Goal: Task Accomplishment & Management: Manage account settings

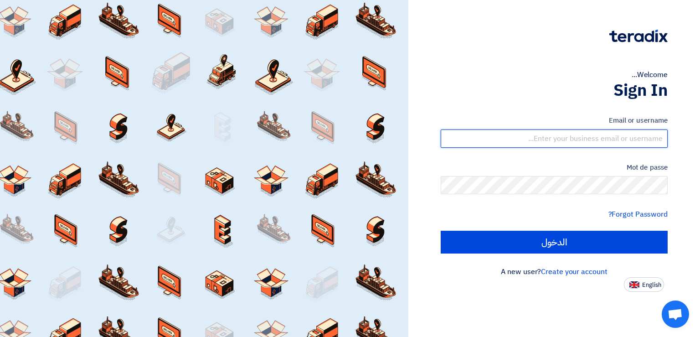
click at [549, 141] on input "text" at bounding box center [554, 138] width 227 height 18
paste input "[PERSON_NAME][EMAIL_ADDRESS][DOMAIN_NAME]"
type input "[PERSON_NAME][EMAIL_ADDRESS][DOMAIN_NAME]"
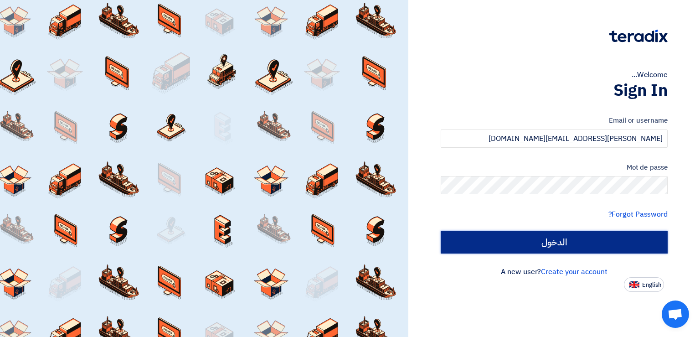
click at [573, 234] on input "الدخول" at bounding box center [554, 242] width 227 height 23
type input "Sign in"
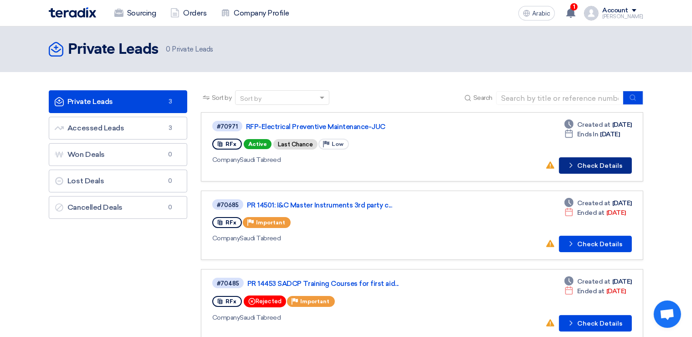
click at [597, 159] on button "Check details Check Details" at bounding box center [595, 165] width 73 height 16
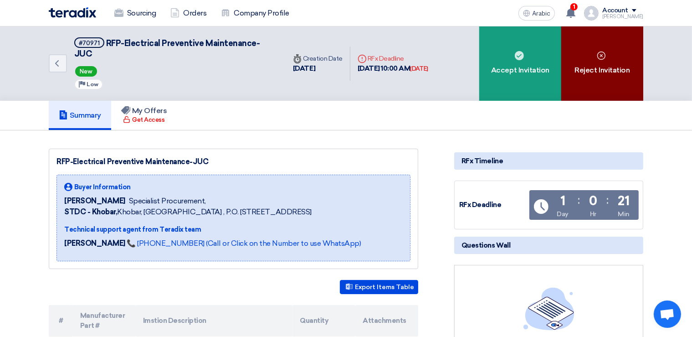
click at [618, 54] on div "Reject Invitation" at bounding box center [602, 63] width 82 height 74
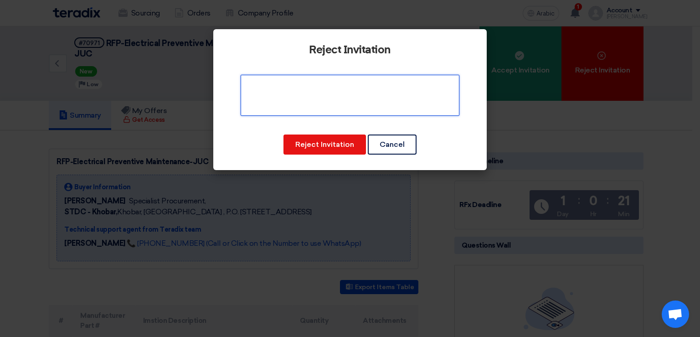
click at [338, 88] on textarea at bounding box center [350, 95] width 219 height 41
drag, startPoint x: 452, startPoint y: 84, endPoint x: 213, endPoint y: 57, distance: 240.7
click at [241, 75] on textarea at bounding box center [350, 95] width 219 height 41
click at [445, 84] on textarea at bounding box center [350, 95] width 219 height 41
click at [316, 84] on textarea at bounding box center [350, 95] width 219 height 41
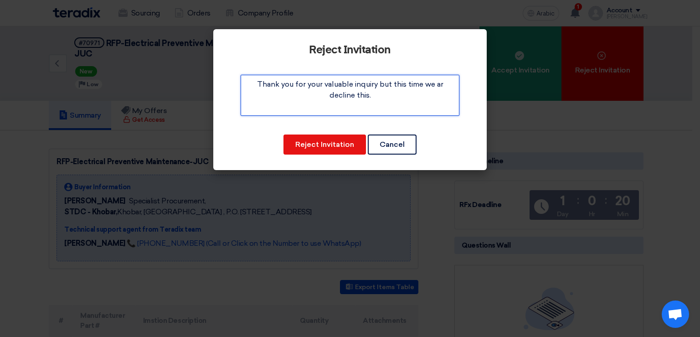
click at [442, 85] on textarea at bounding box center [350, 95] width 219 height 41
drag, startPoint x: 326, startPoint y: 96, endPoint x: 241, endPoint y: 83, distance: 85.3
click at [241, 83] on textarea at bounding box center [350, 95] width 219 height 41
paste textarea ". However, we regret to inform you that we will not be able to proceed with it …"
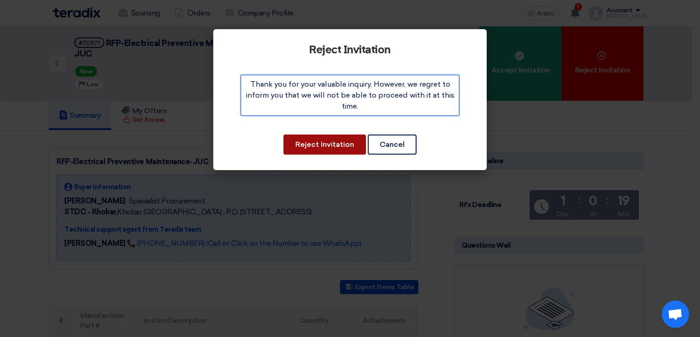
type textarea "Thank you for your valuable inquiry. However, we regret to inform you that we w…"
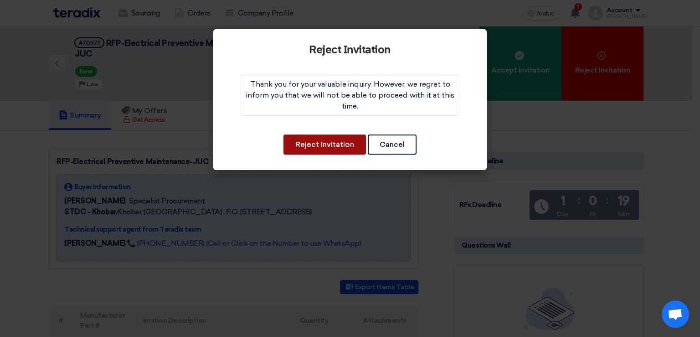
click at [340, 139] on button "Reject Invitation" at bounding box center [324, 144] width 82 height 20
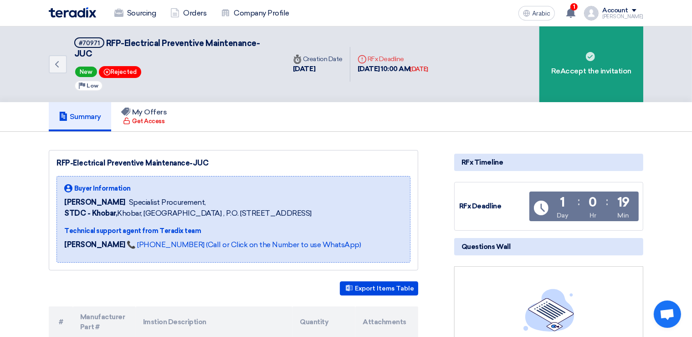
click at [636, 10] on span at bounding box center [634, 10] width 5 height 3
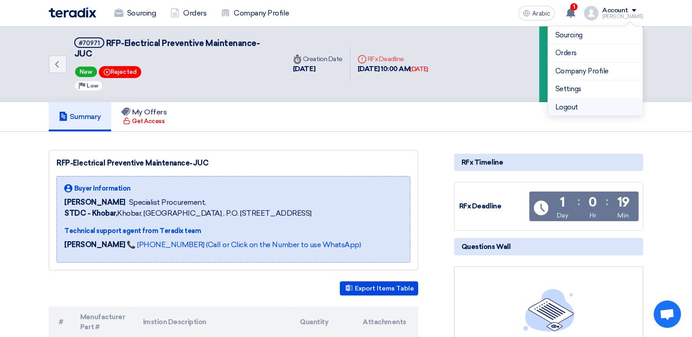
click at [575, 103] on li "Logout" at bounding box center [595, 107] width 95 height 18
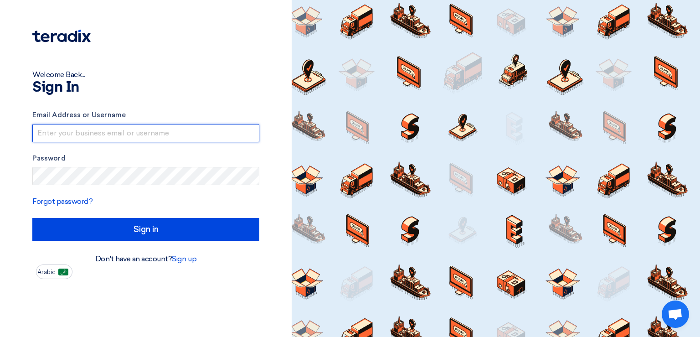
click at [133, 135] on input "text" at bounding box center [145, 133] width 227 height 18
paste input "[PERSON_NAME][EMAIL_ADDRESS][DOMAIN_NAME]"
type input "[PERSON_NAME][EMAIL_ADDRESS][DOMAIN_NAME]"
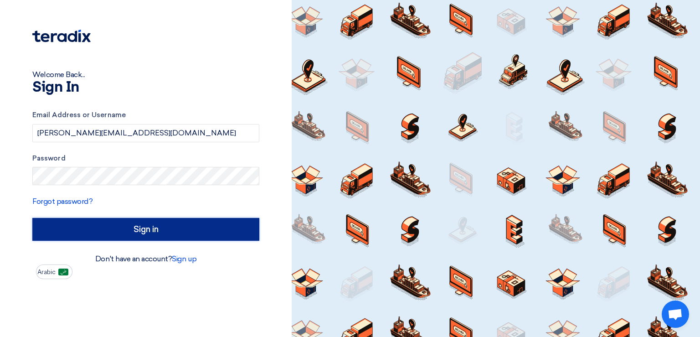
click at [158, 232] on input "Sign in" at bounding box center [145, 229] width 227 height 23
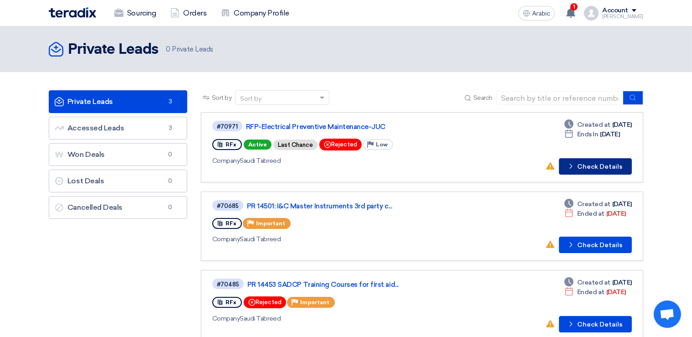
click at [599, 165] on button "Check details Check Details" at bounding box center [595, 166] width 73 height 16
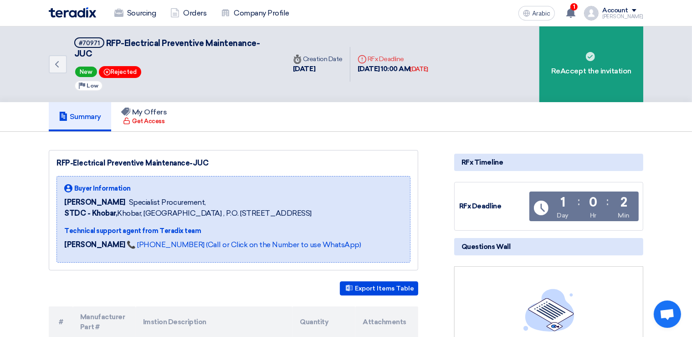
click at [422, 102] on div "Summary My Offers Get Access" at bounding box center [346, 116] width 595 height 29
click at [146, 117] on div "Get Access" at bounding box center [143, 121] width 41 height 9
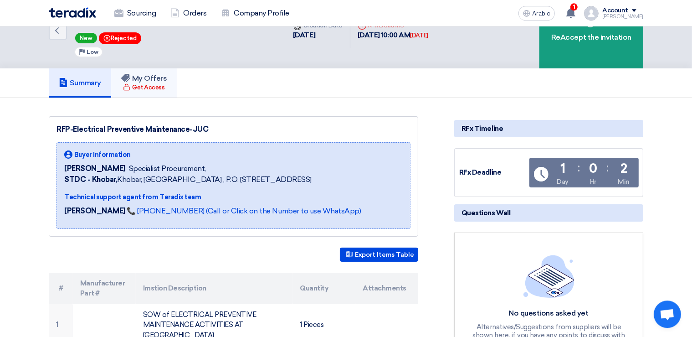
scroll to position [29, 0]
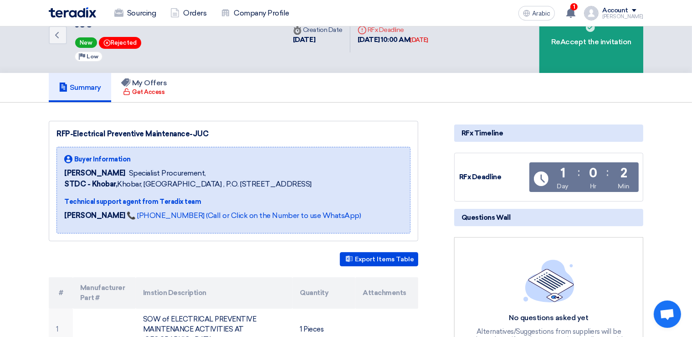
click at [288, 90] on div "Summary My Offers Get Access" at bounding box center [346, 87] width 595 height 29
click at [575, 10] on use at bounding box center [570, 13] width 9 height 10
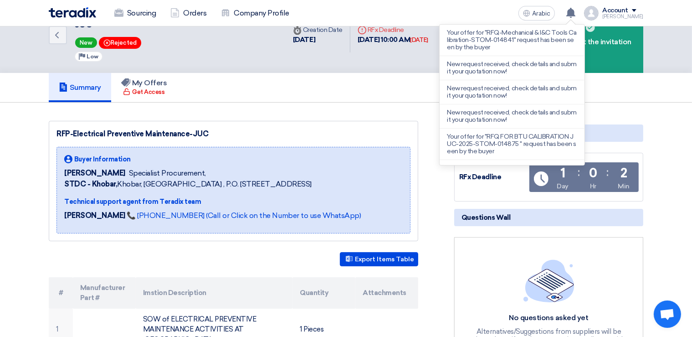
click at [415, 73] on div "Summary My Offers Get Access" at bounding box center [346, 87] width 595 height 29
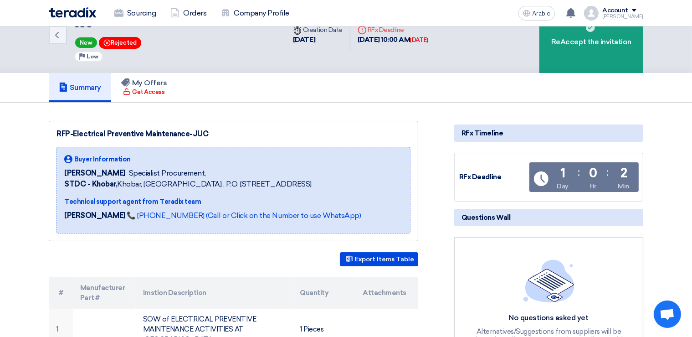
click at [637, 9] on div "Account" at bounding box center [622, 11] width 41 height 8
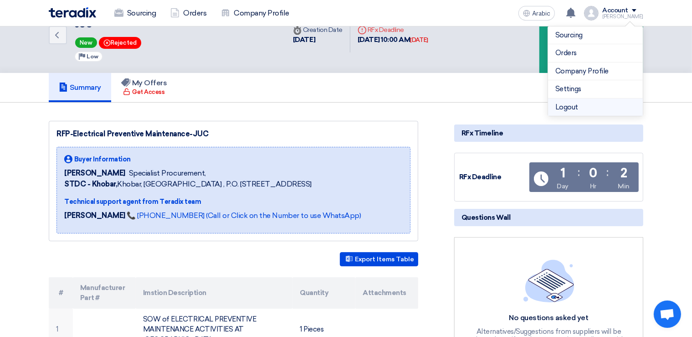
click at [572, 107] on li "Logout" at bounding box center [595, 107] width 95 height 18
